Goal: Browse casually

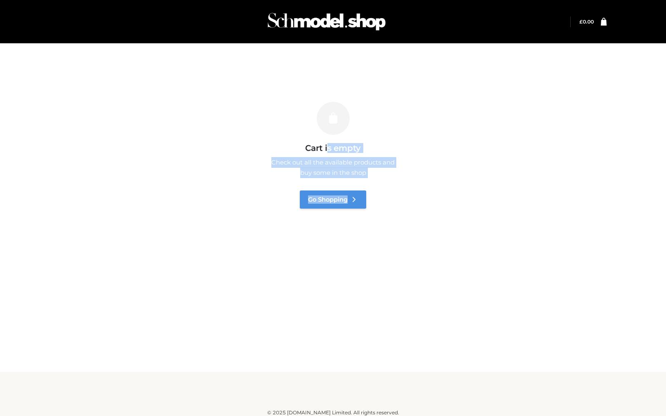
click at [363, 195] on link "Go Shopping" at bounding box center [333, 199] width 66 height 18
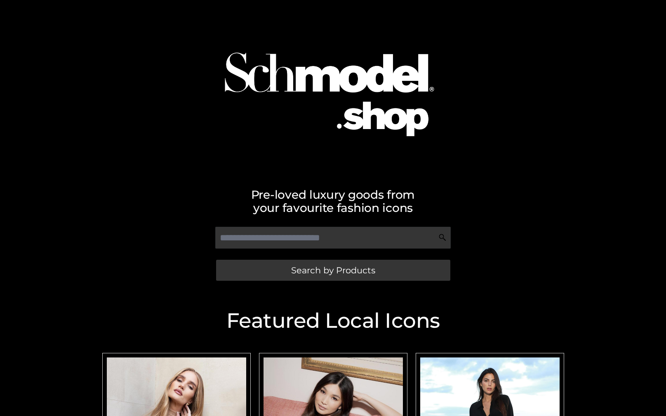
click at [384, 76] on img at bounding box center [333, 87] width 259 height 166
click at [367, 82] on img at bounding box center [333, 87] width 259 height 166
